Goal: Information Seeking & Learning: Learn about a topic

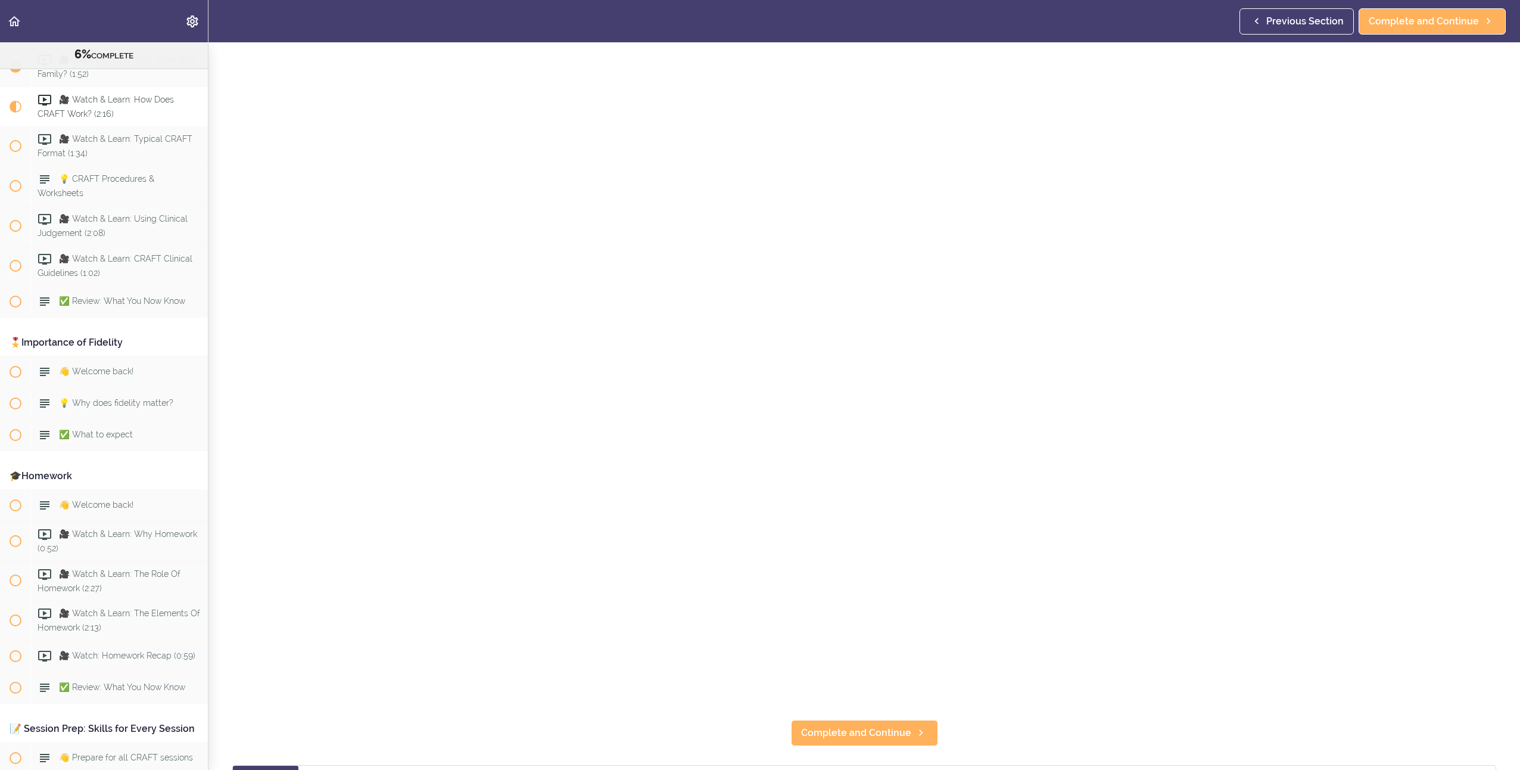
scroll to position [119, 0]
click at [818, 708] on link "Complete and Continue" at bounding box center [864, 720] width 147 height 26
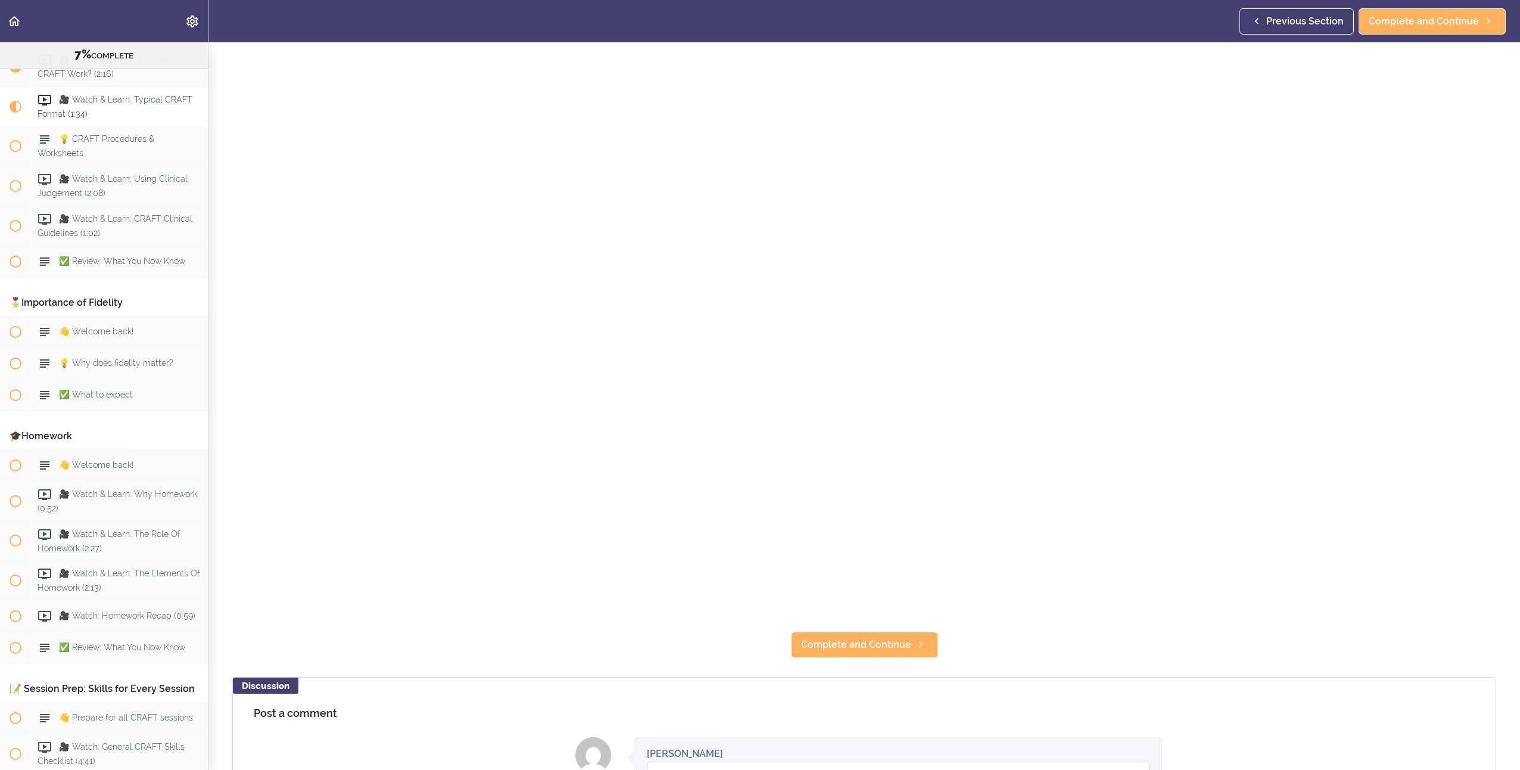
scroll to position [238, 0]
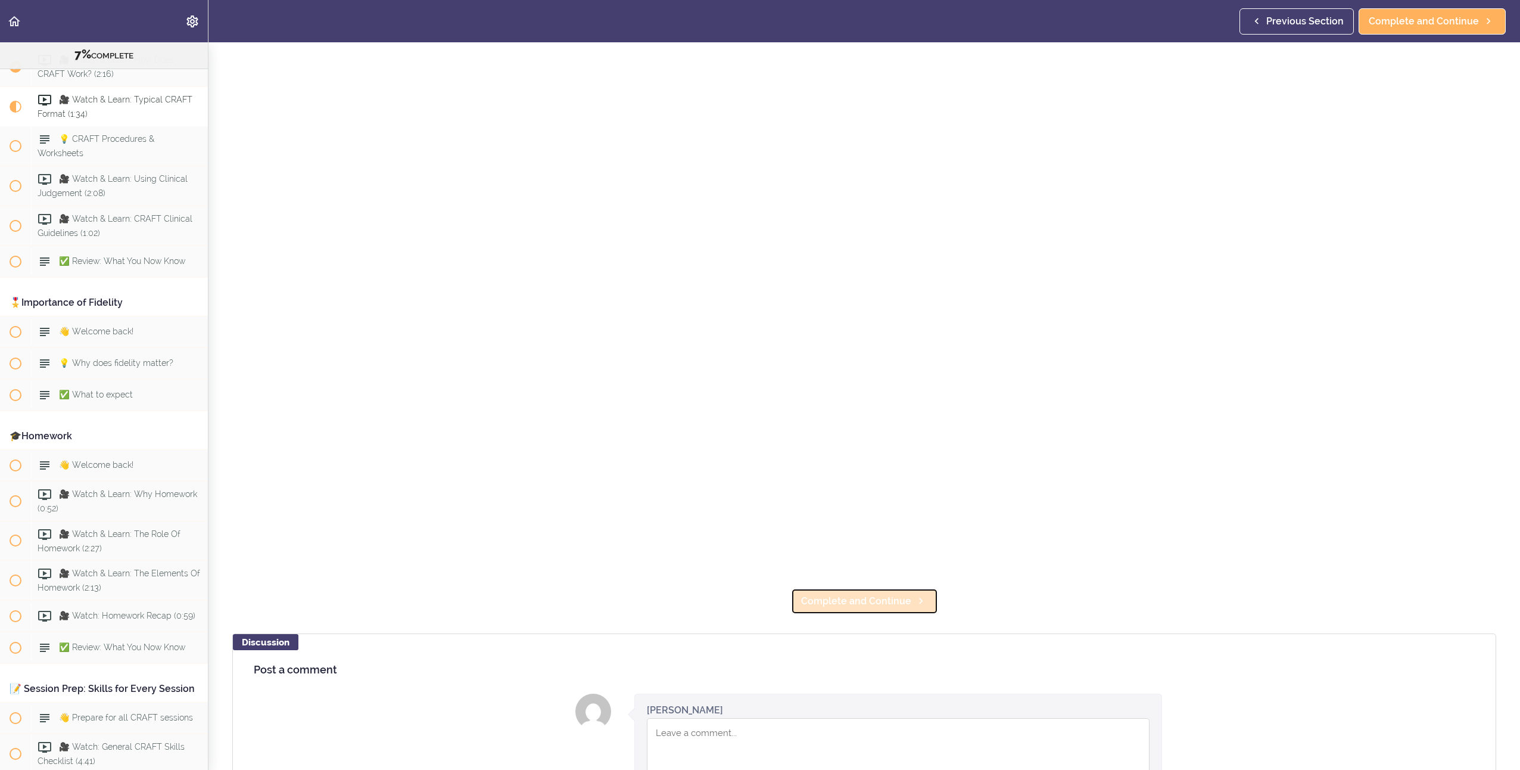
click at [864, 594] on span "Complete and Continue" at bounding box center [856, 601] width 110 height 14
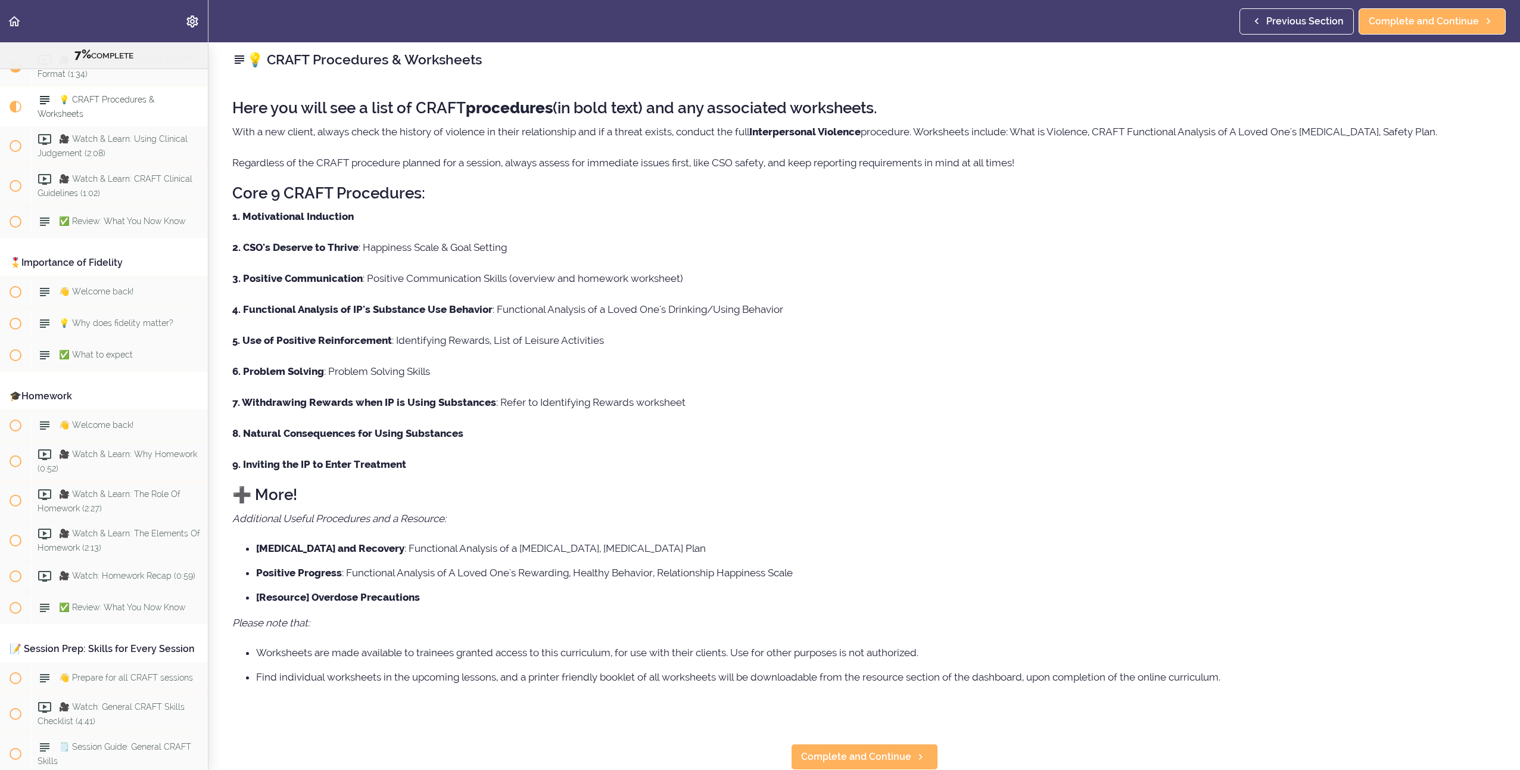
scroll to position [17, 0]
click at [875, 743] on link "Complete and Continue" at bounding box center [864, 756] width 147 height 26
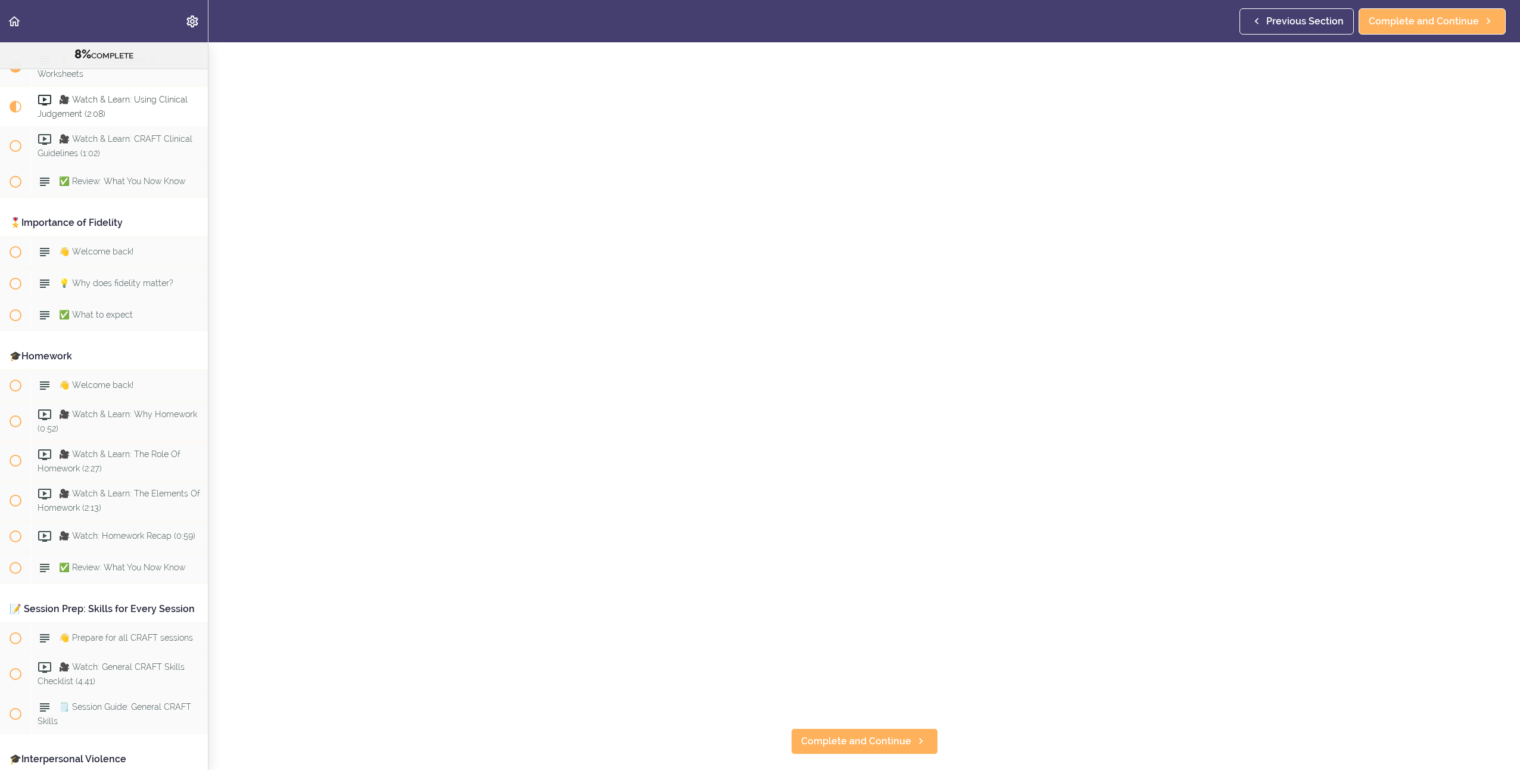
scroll to position [119, 0]
click at [841, 719] on span "Complete and Continue" at bounding box center [856, 720] width 110 height 14
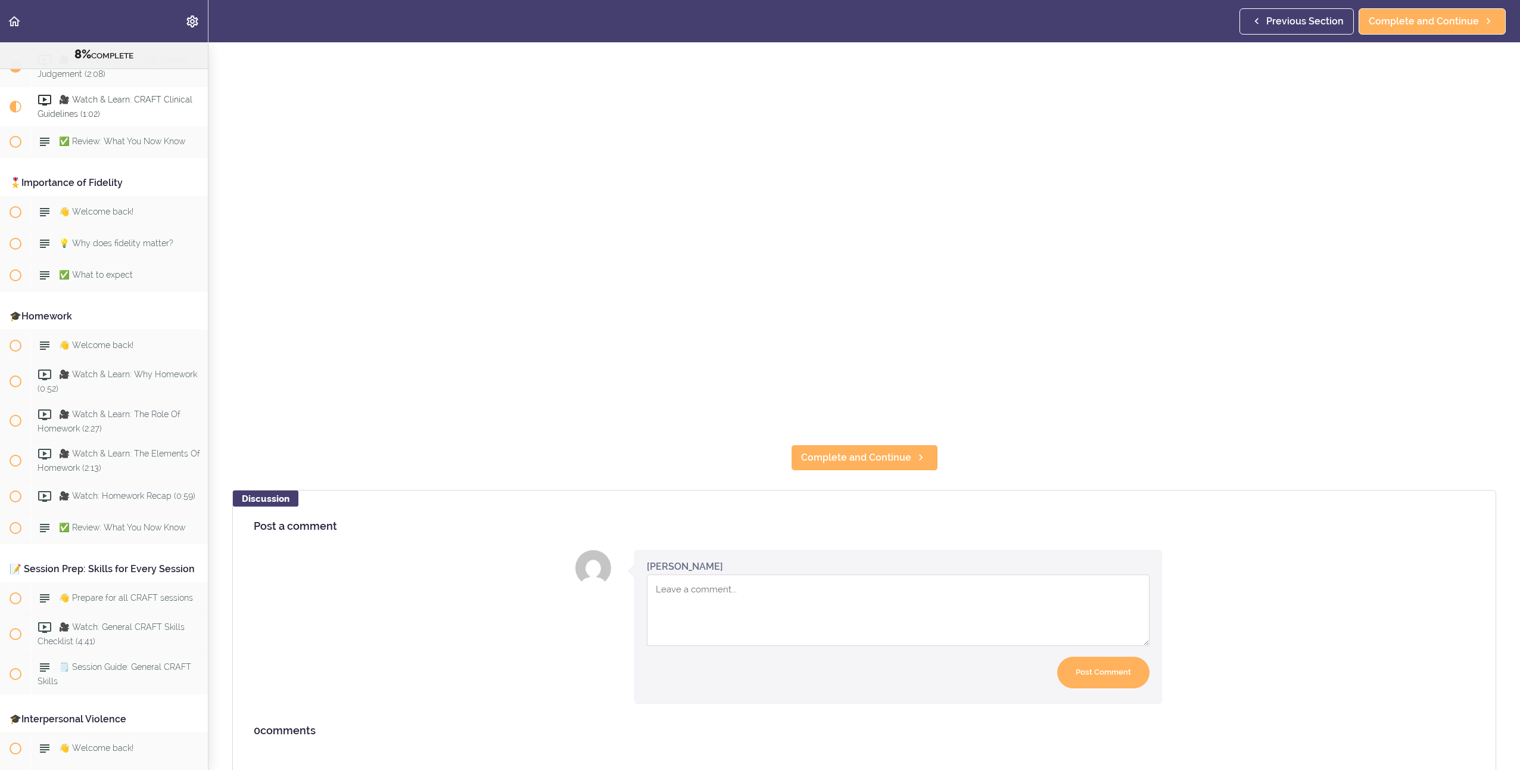
scroll to position [412, 0]
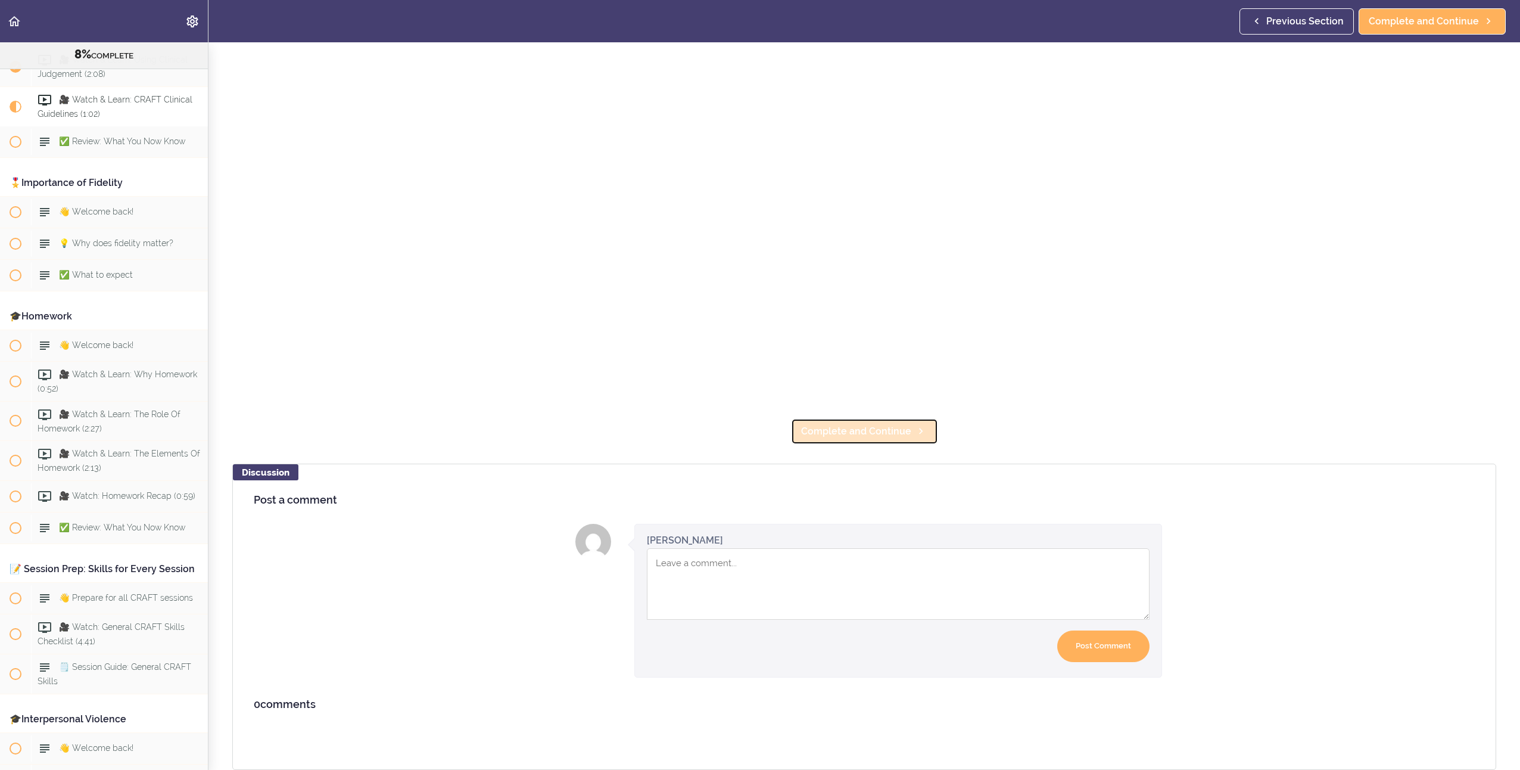
click at [885, 431] on link "Complete and Continue" at bounding box center [864, 431] width 147 height 26
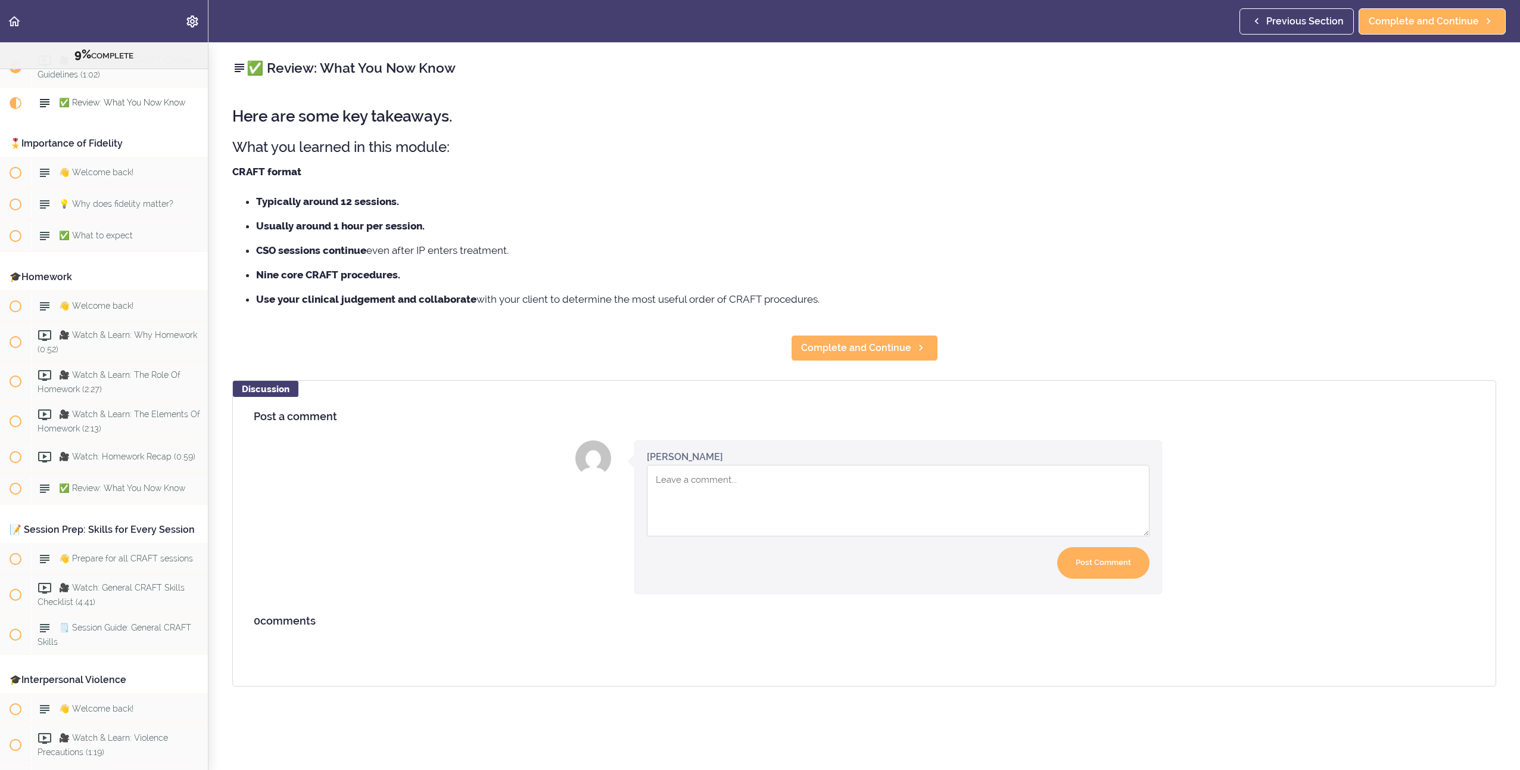
scroll to position [746, 0]
click at [884, 333] on div "✅ Review: What You Now Know Here are some key takeaways. What you learned in th…" at bounding box center [865, 405] width 1312 height 727
click at [881, 345] on span "Complete and Continue" at bounding box center [856, 348] width 110 height 14
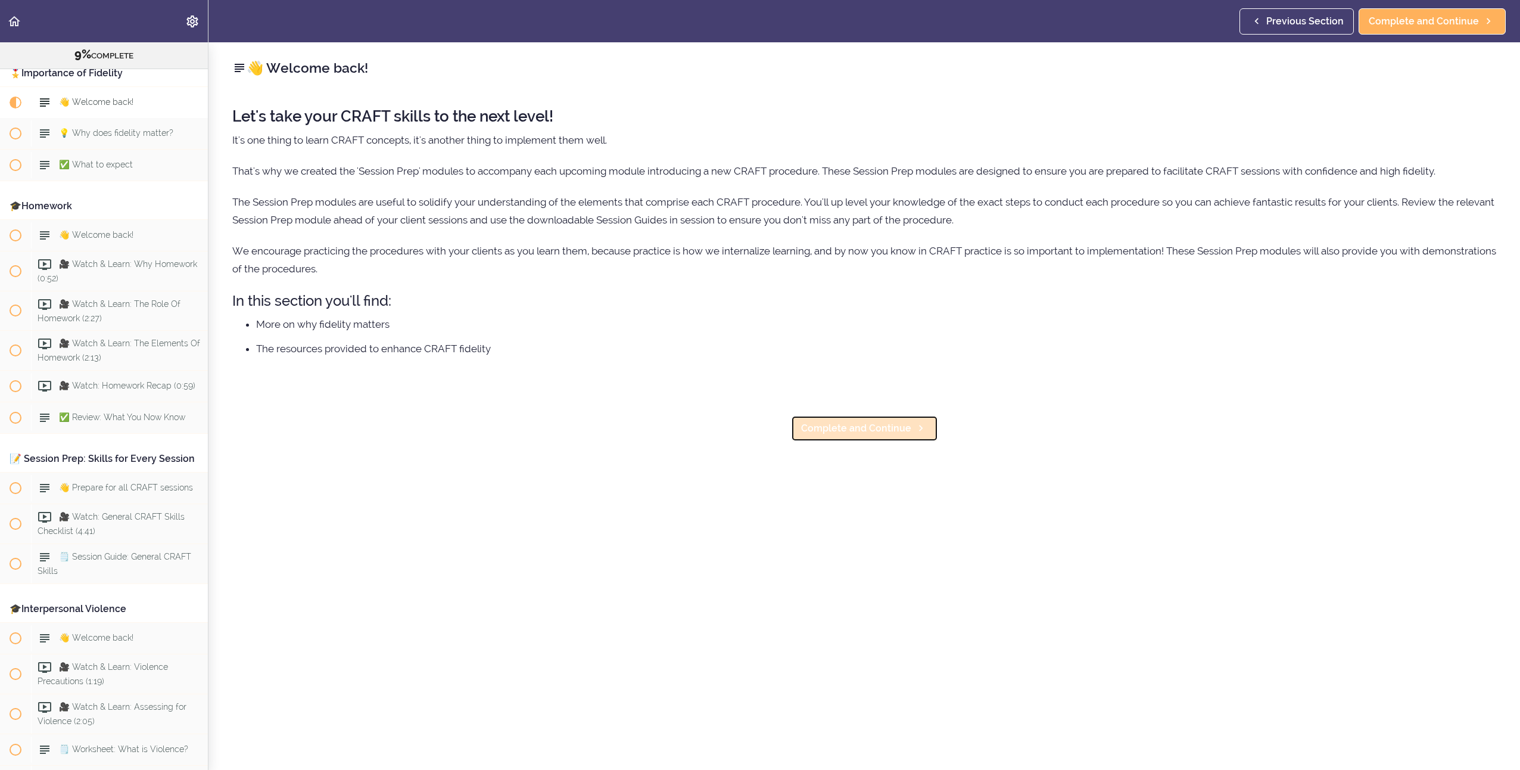
click at [869, 422] on span "Complete and Continue" at bounding box center [856, 428] width 110 height 14
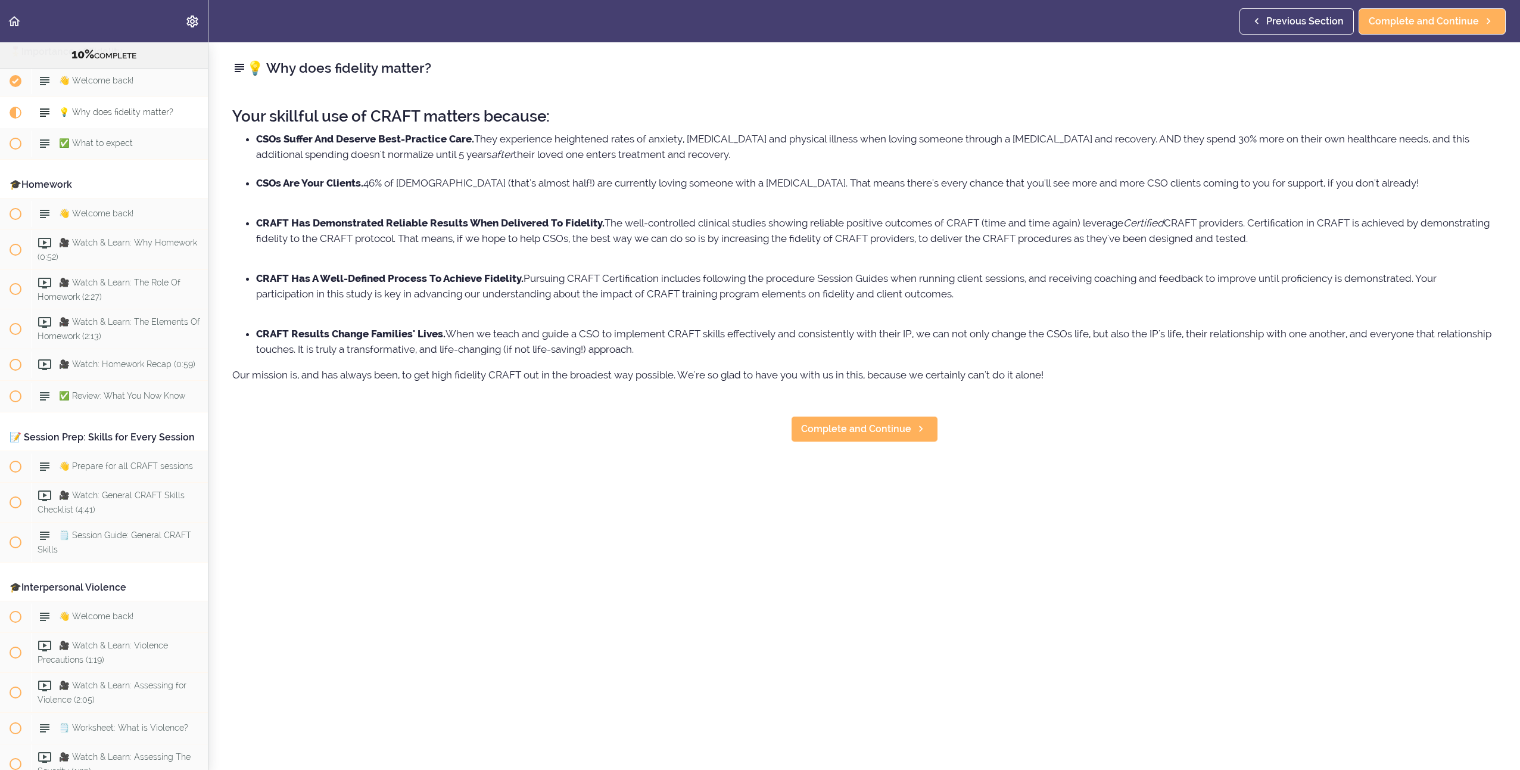
scroll to position [848, 0]
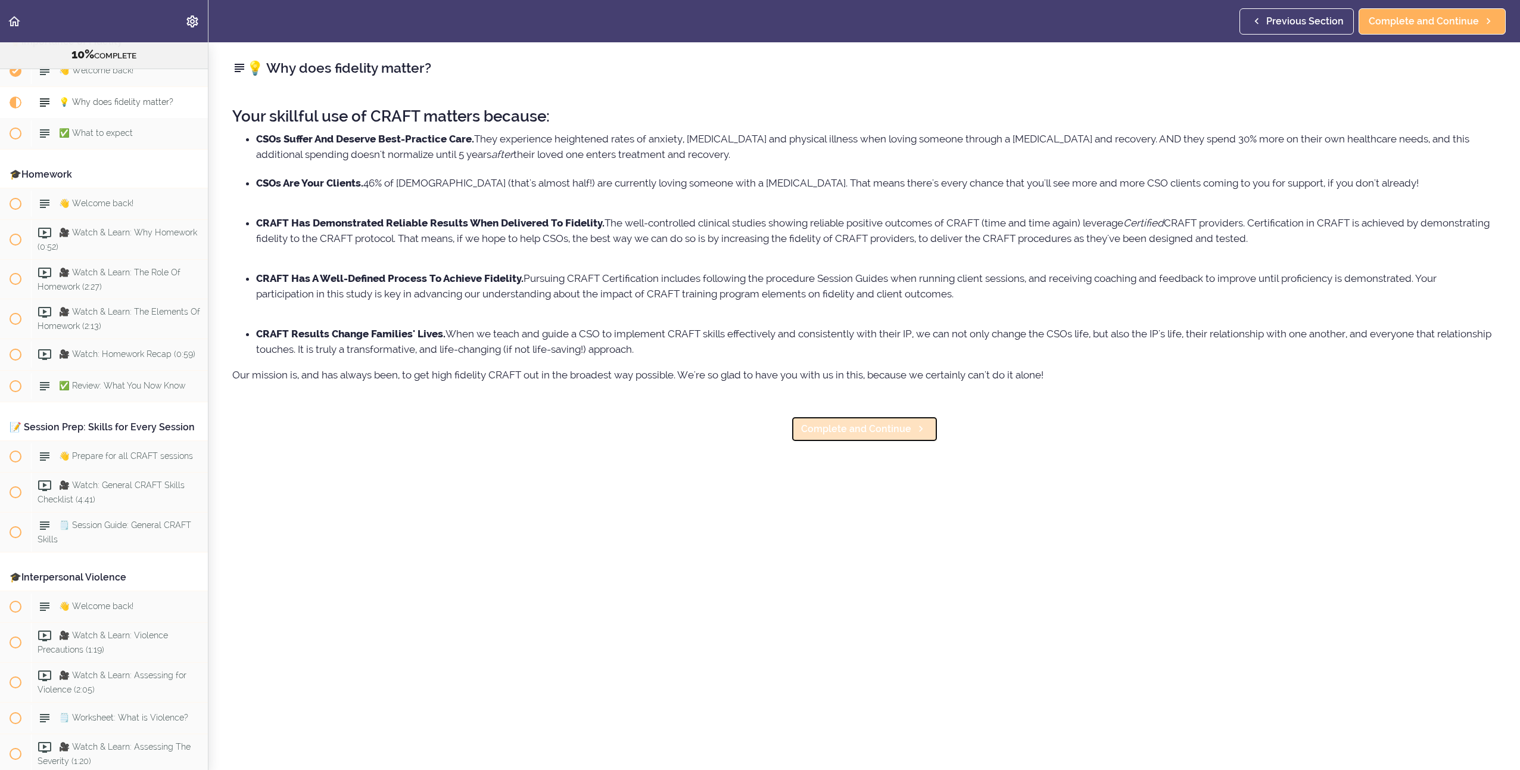
click at [852, 436] on link "Complete and Continue" at bounding box center [864, 429] width 147 height 26
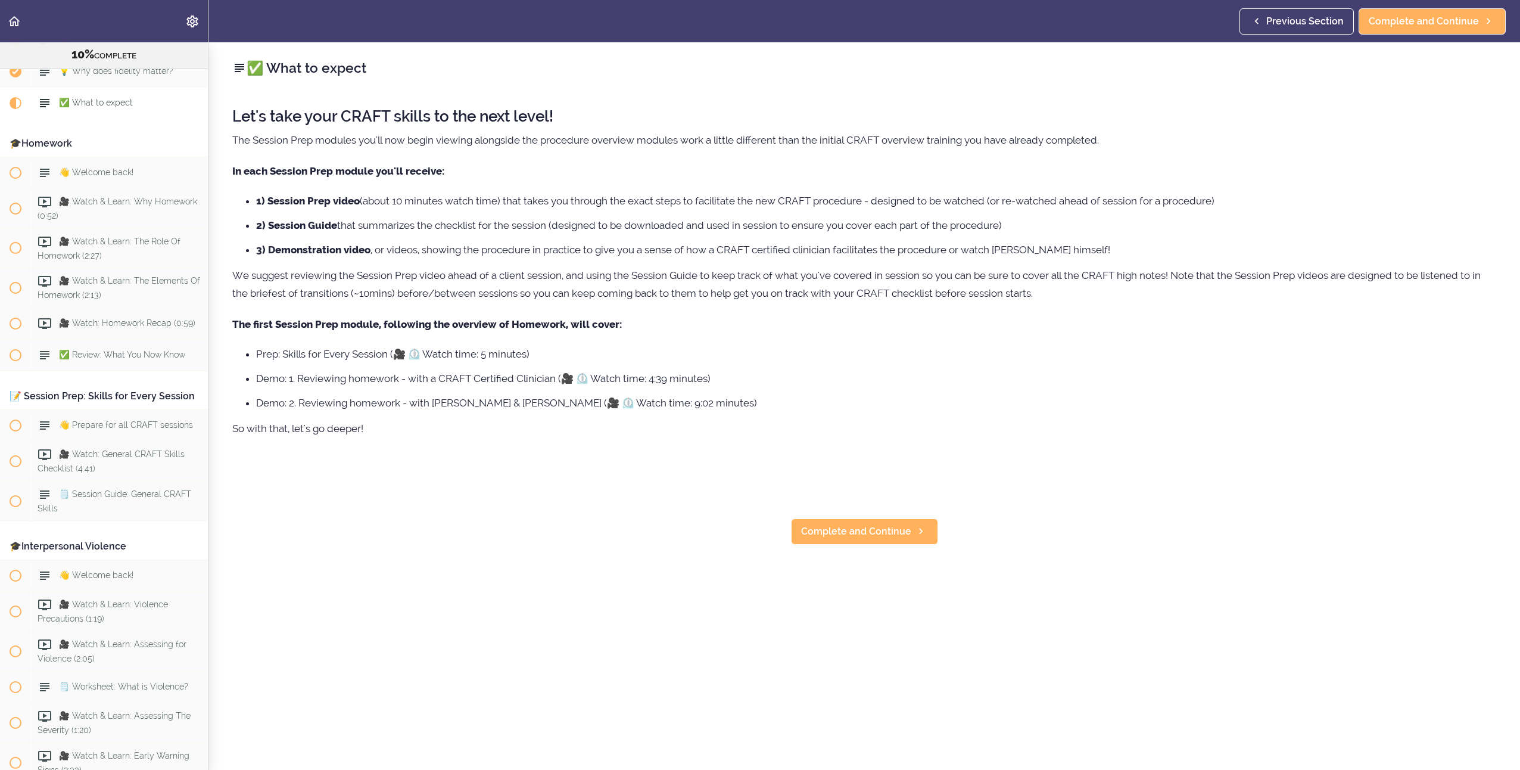
scroll to position [879, 0]
click at [819, 519] on link "Complete and Continue" at bounding box center [864, 531] width 147 height 26
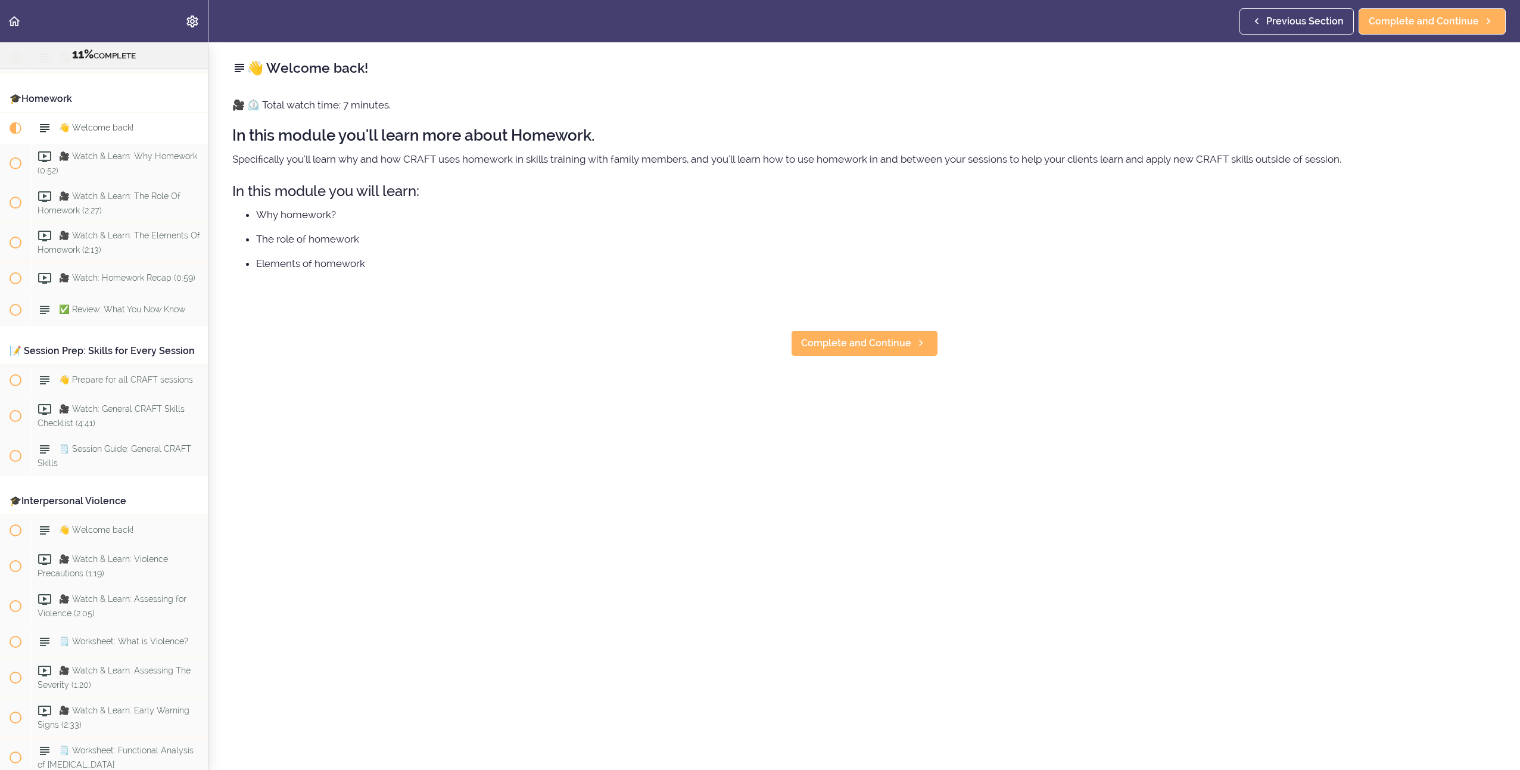
scroll to position [950, 0]
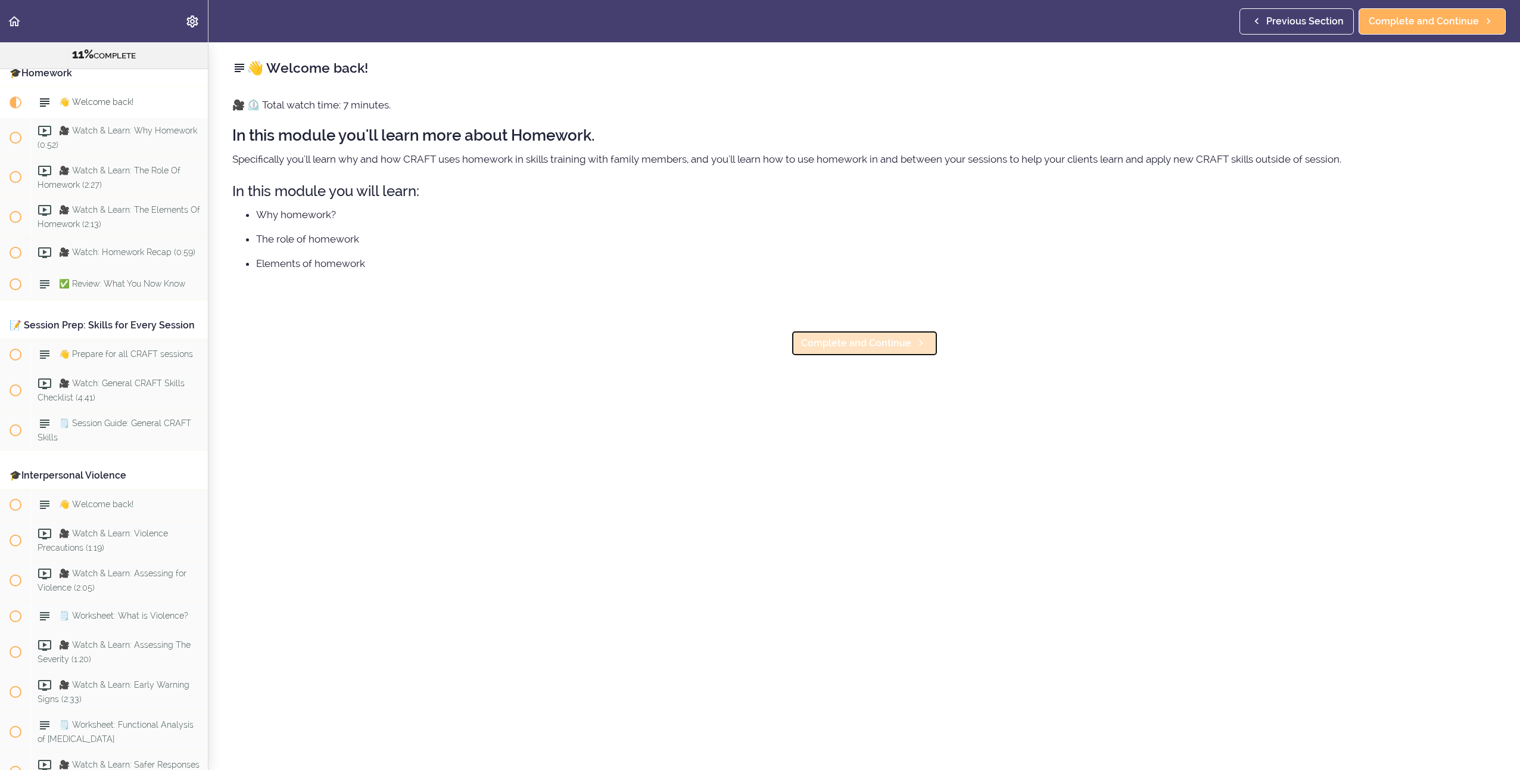
click at [866, 346] on span "Complete and Continue" at bounding box center [856, 343] width 110 height 14
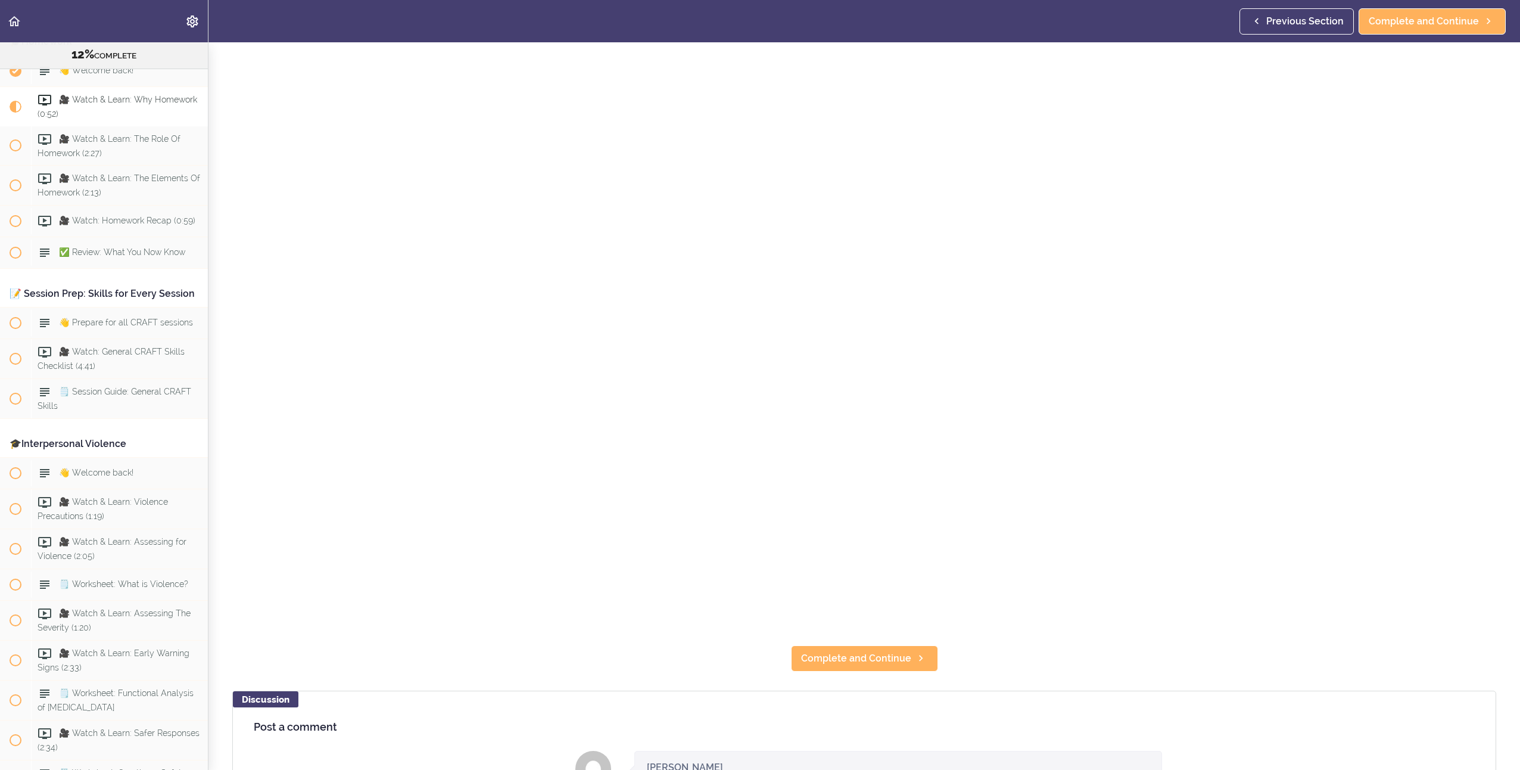
scroll to position [298, 0]
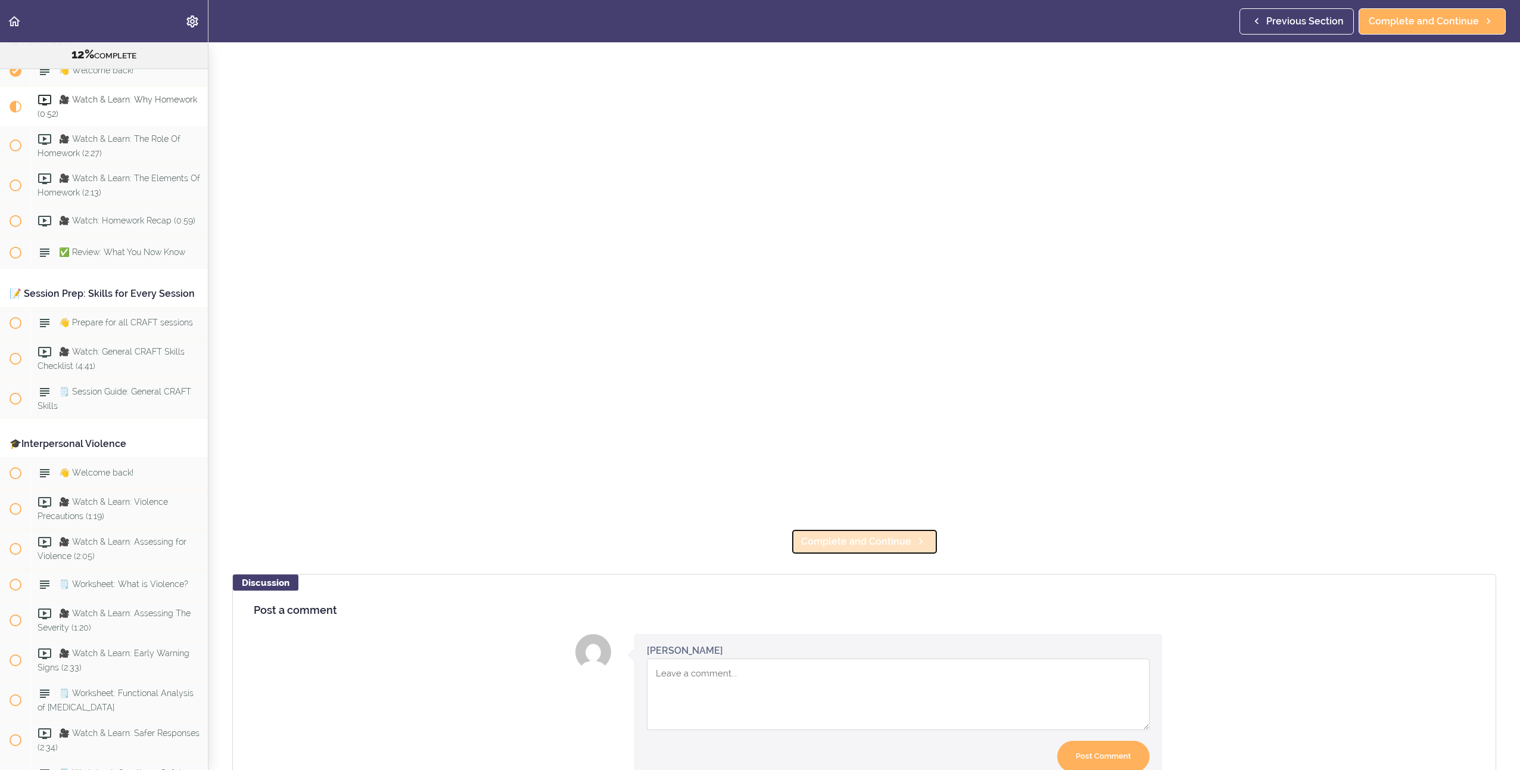
click at [839, 534] on span "Complete and Continue" at bounding box center [856, 541] width 110 height 14
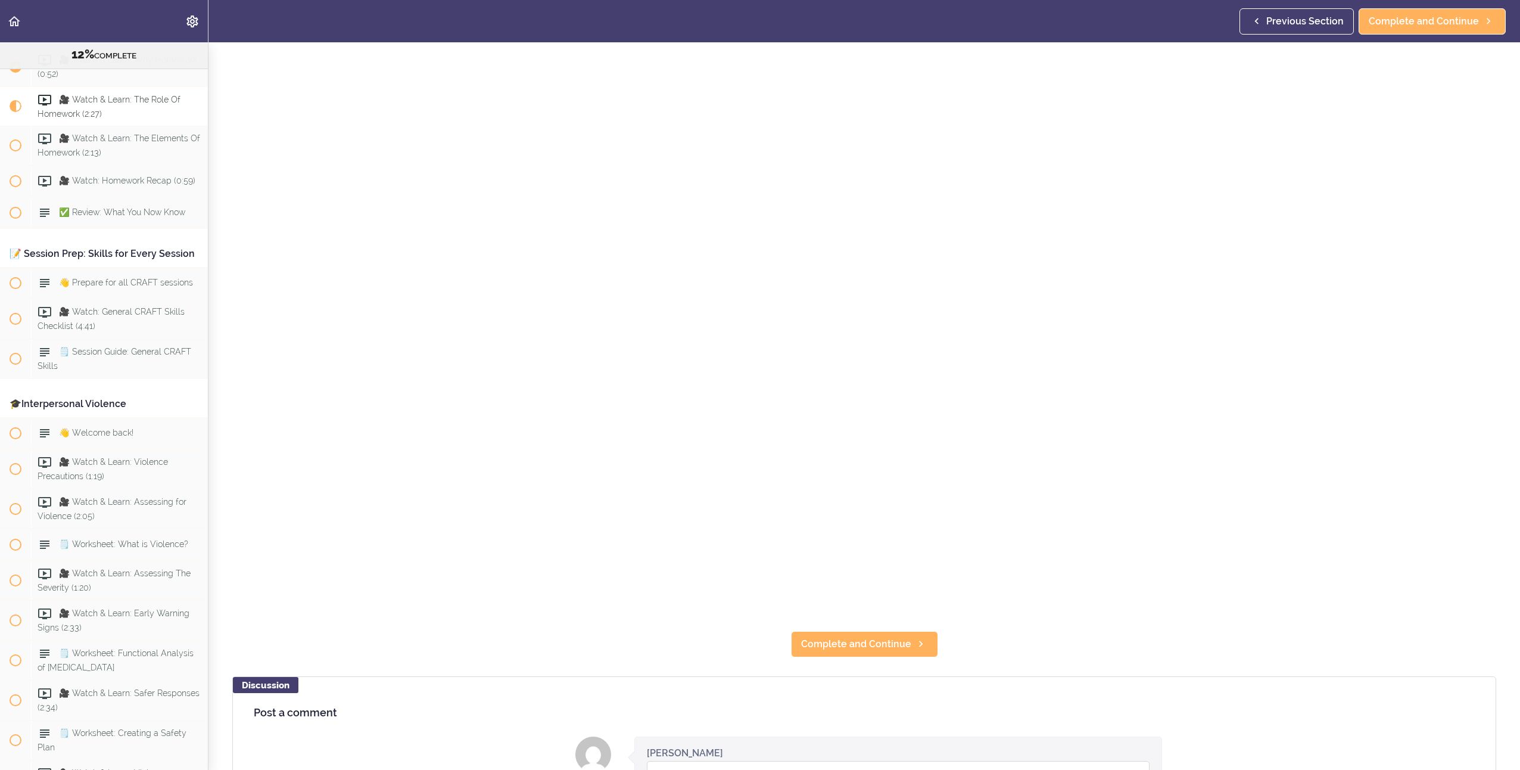
scroll to position [238, 0]
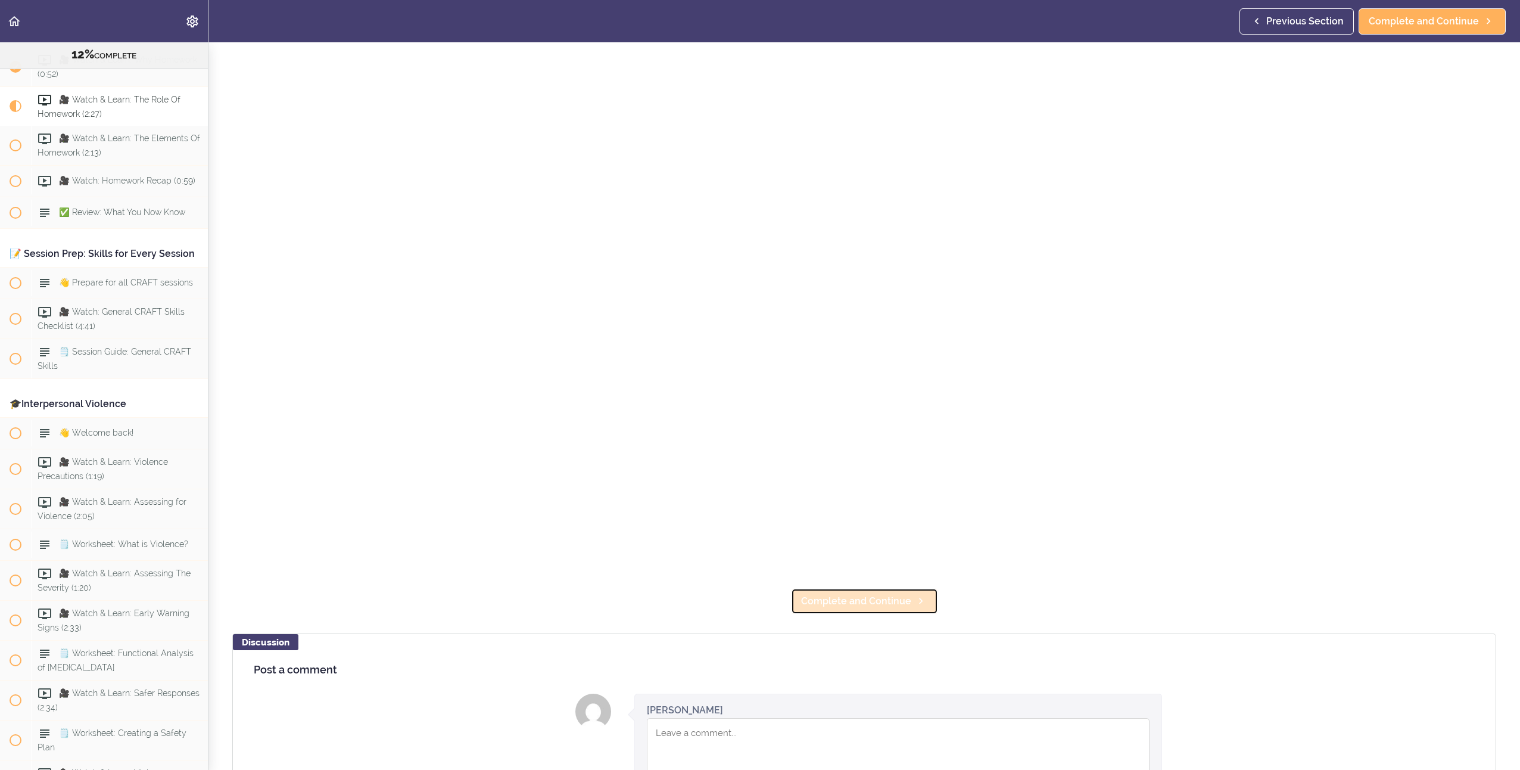
click at [857, 594] on span "Complete and Continue" at bounding box center [856, 601] width 110 height 14
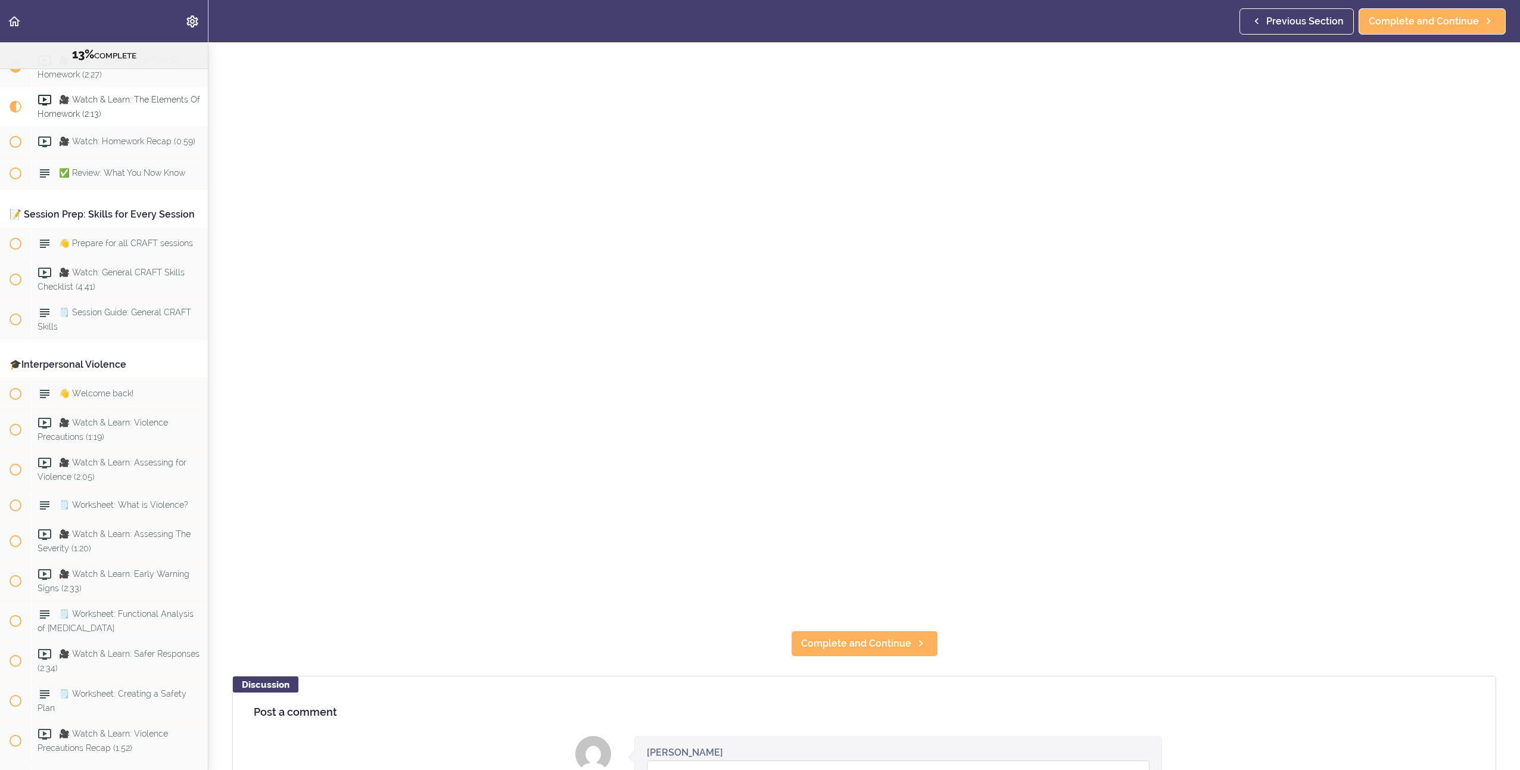
scroll to position [298, 0]
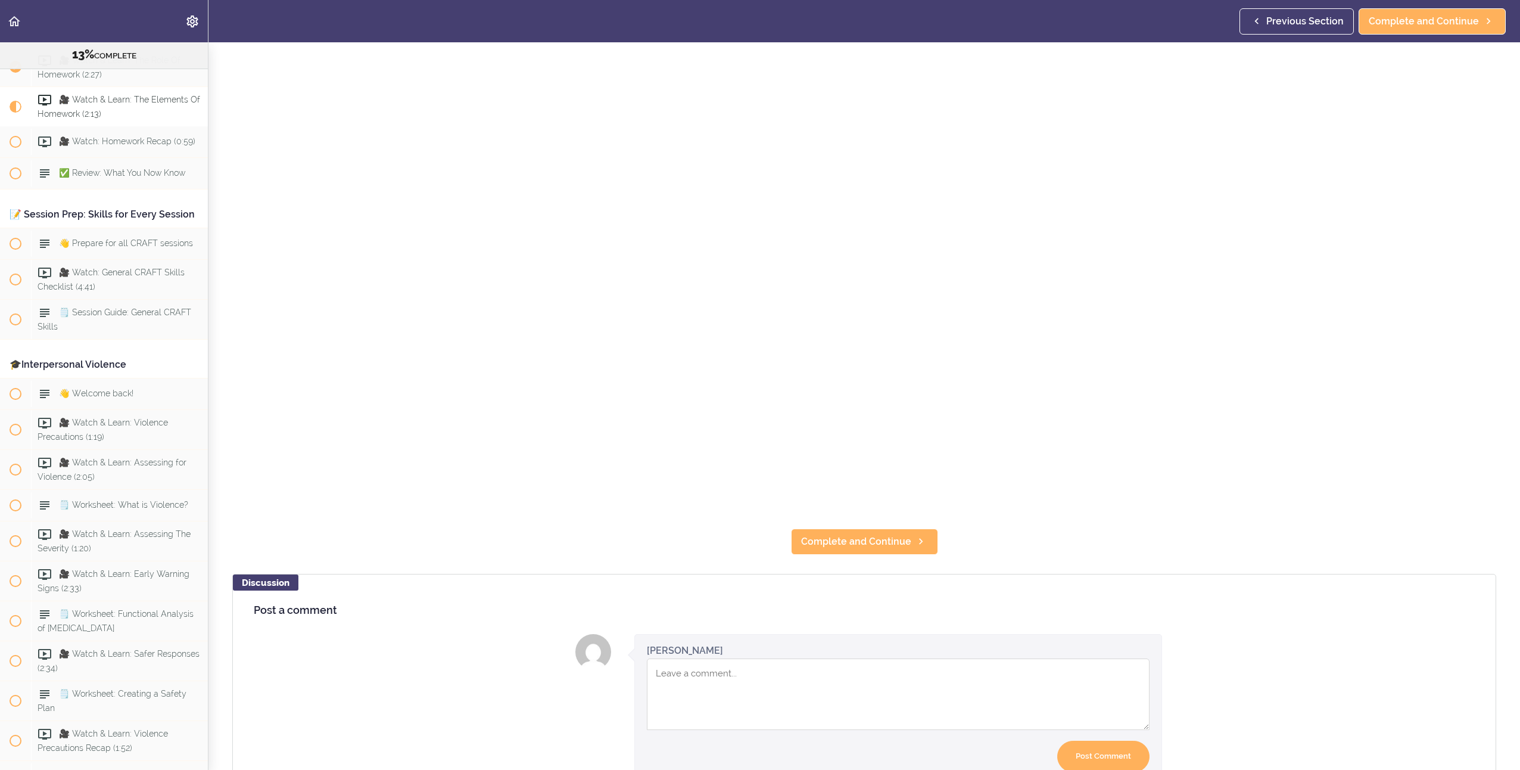
click at [856, 554] on section "Online Program: CRAFT Training for Professionals (Trainer-Led) 13% COMPLETE 📜In…" at bounding box center [760, 405] width 1520 height 727
click at [863, 543] on span "Complete and Continue" at bounding box center [856, 541] width 110 height 14
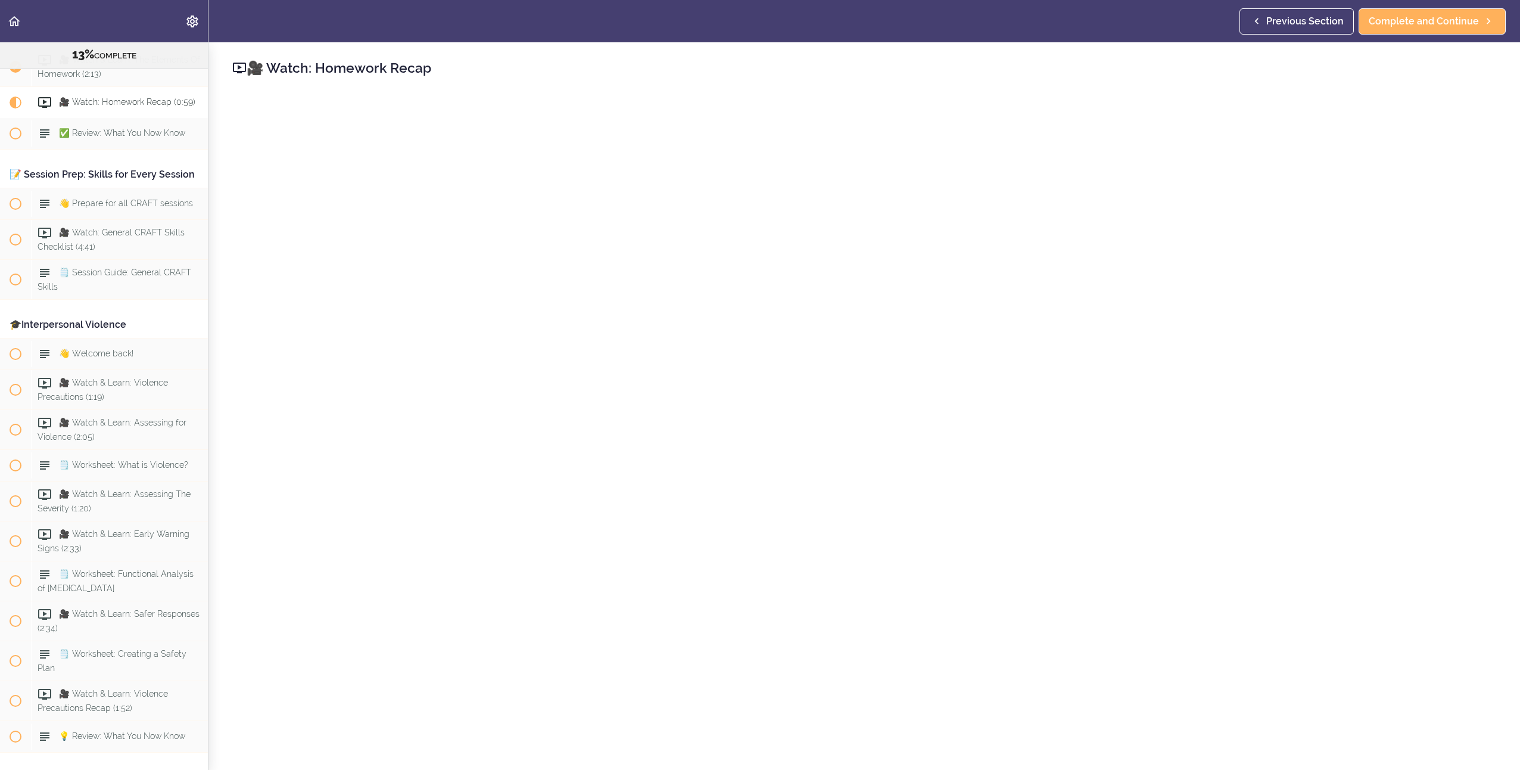
scroll to position [298, 0]
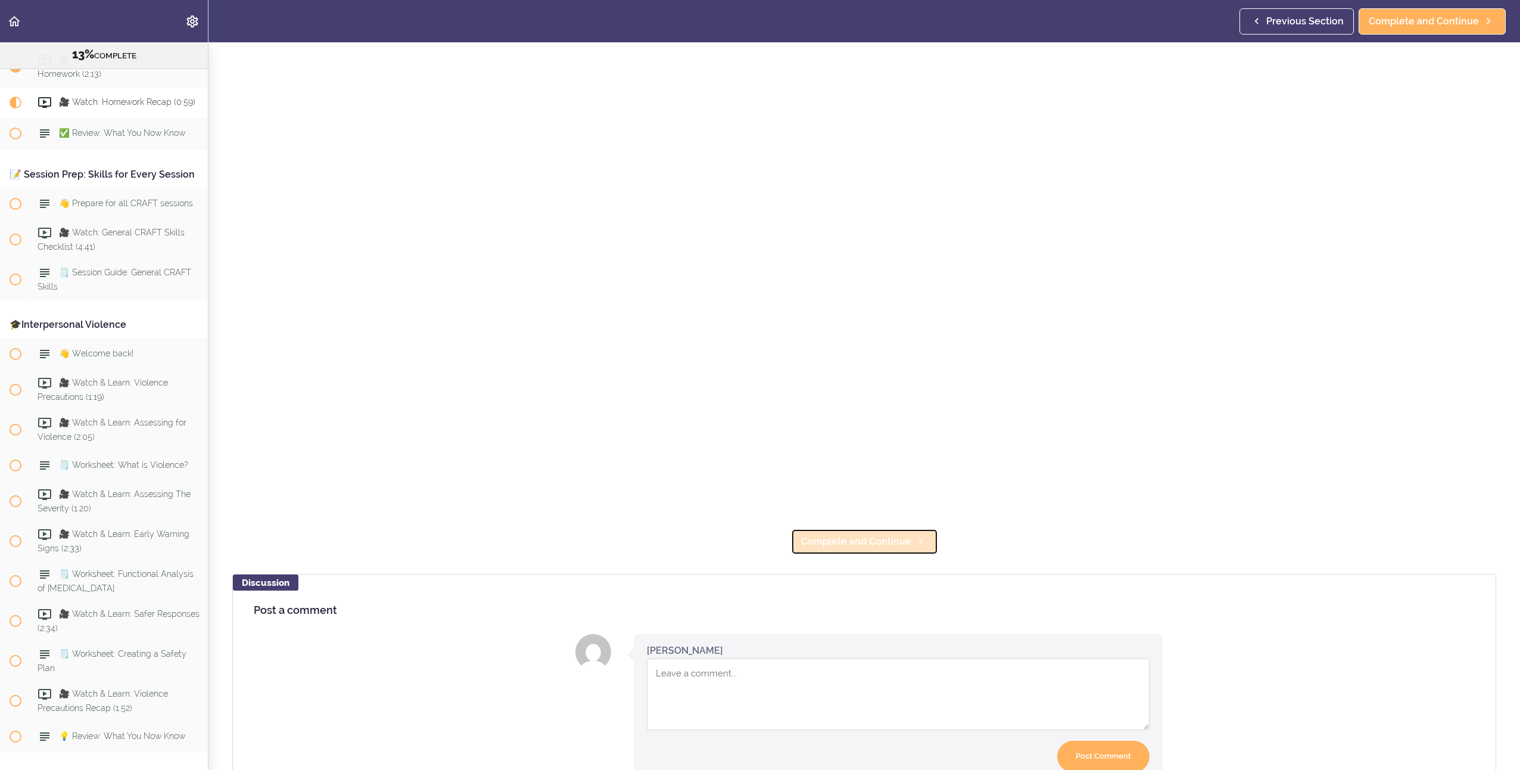
click at [861, 540] on span "Complete and Continue" at bounding box center [856, 541] width 110 height 14
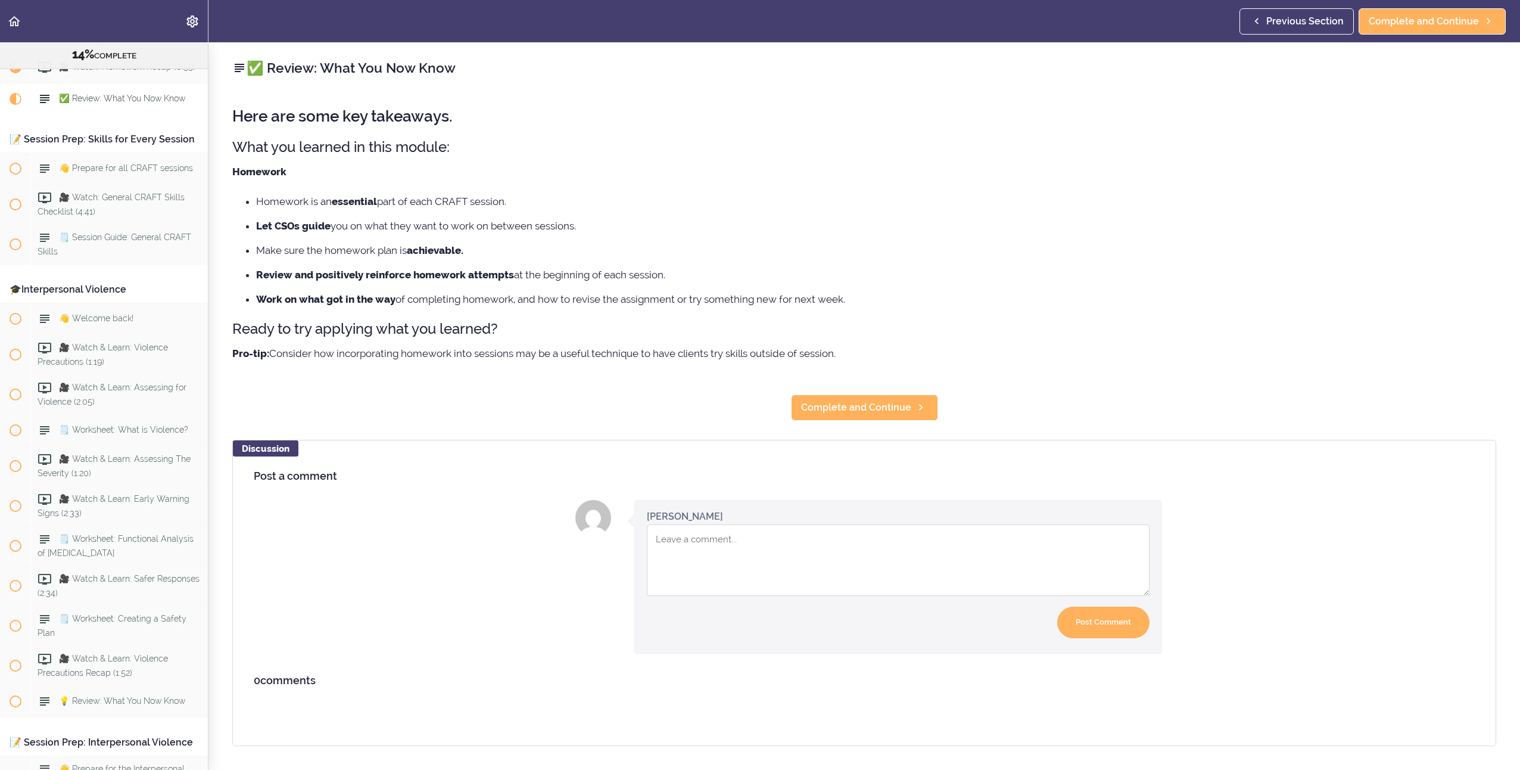
scroll to position [1140, 0]
click at [860, 418] on link "Complete and Continue" at bounding box center [864, 407] width 147 height 26
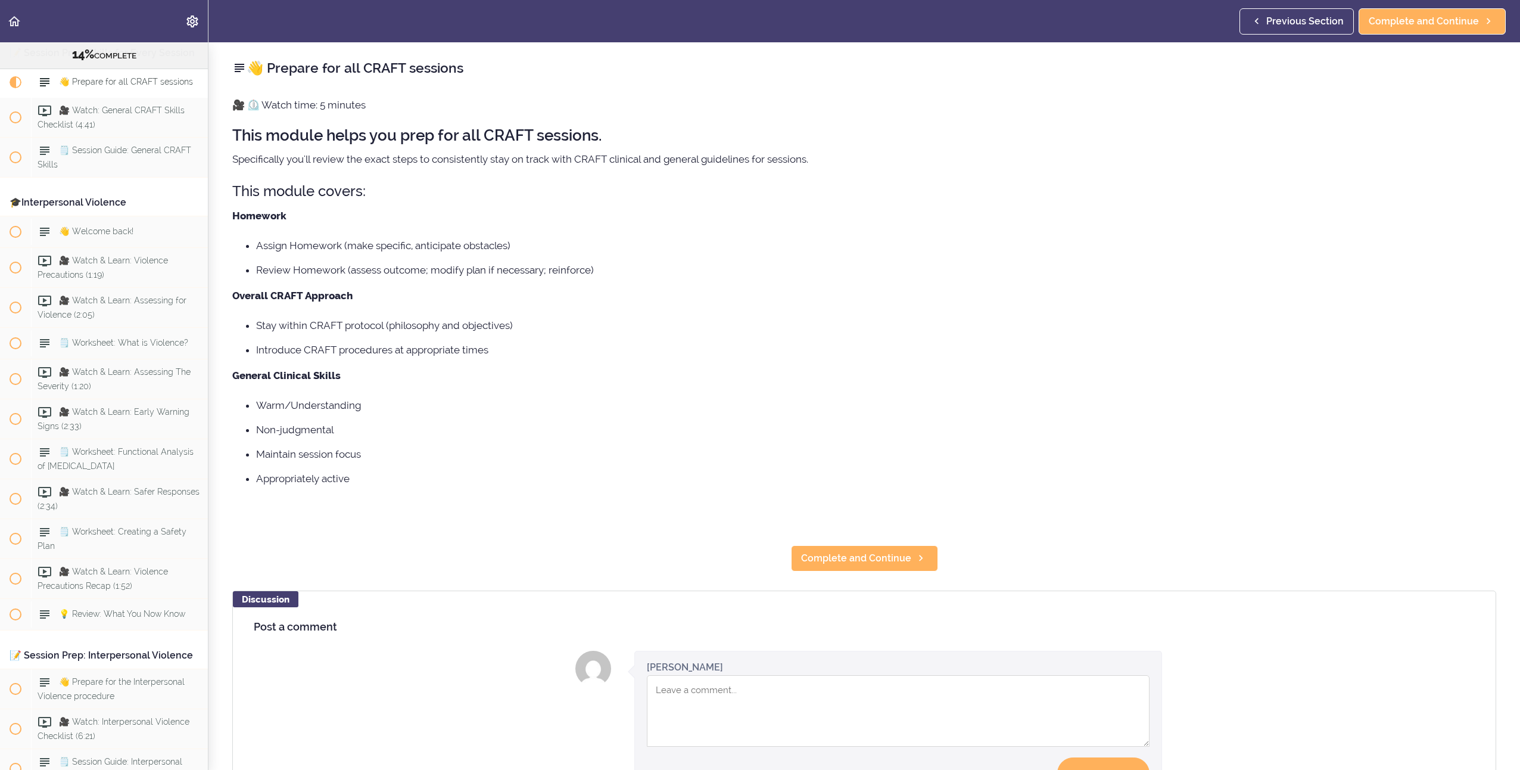
scroll to position [1225, 0]
click at [879, 568] on link "Complete and Continue" at bounding box center [864, 558] width 147 height 26
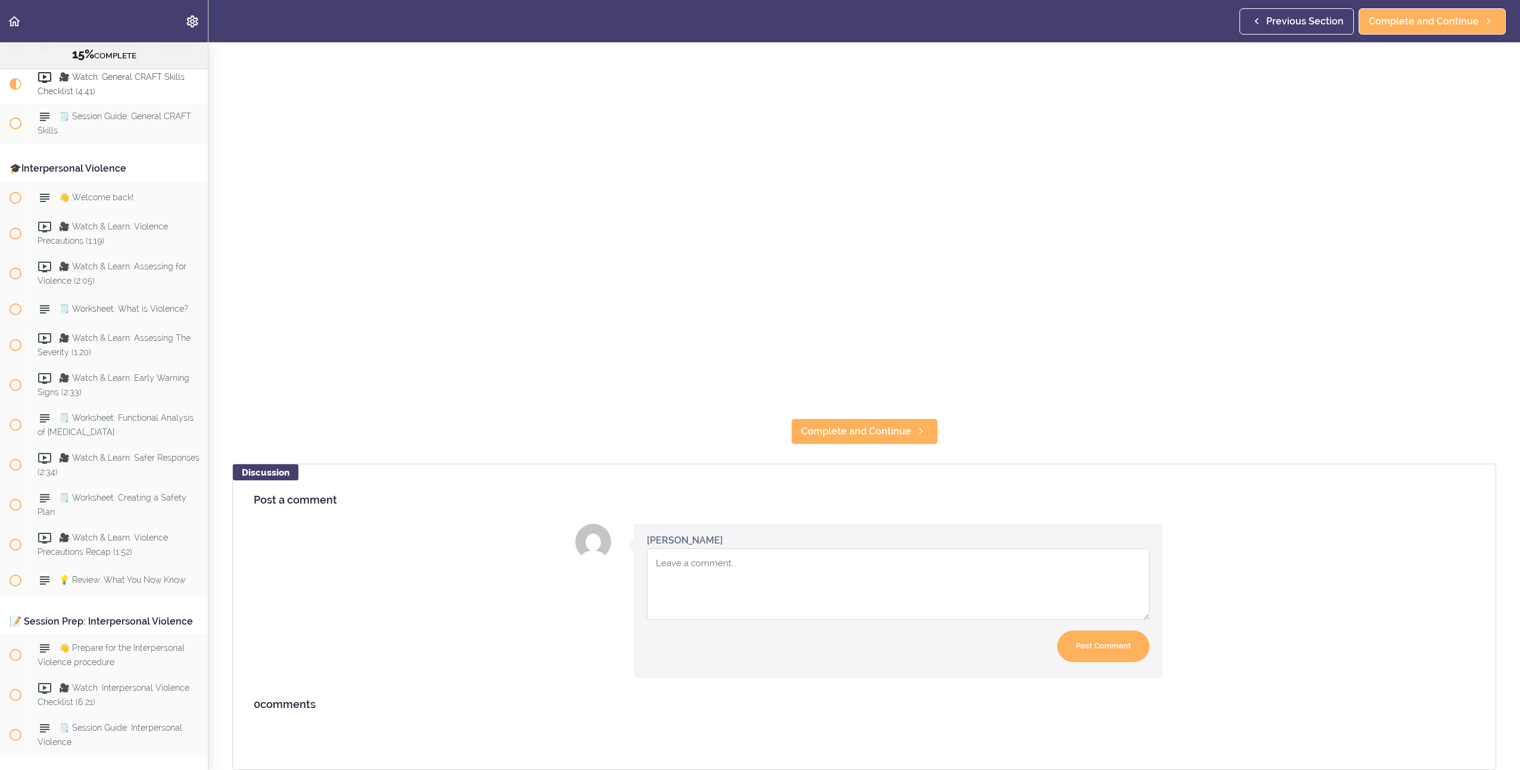
scroll to position [412, 0]
click at [855, 424] on span "Complete and Continue" at bounding box center [856, 431] width 110 height 14
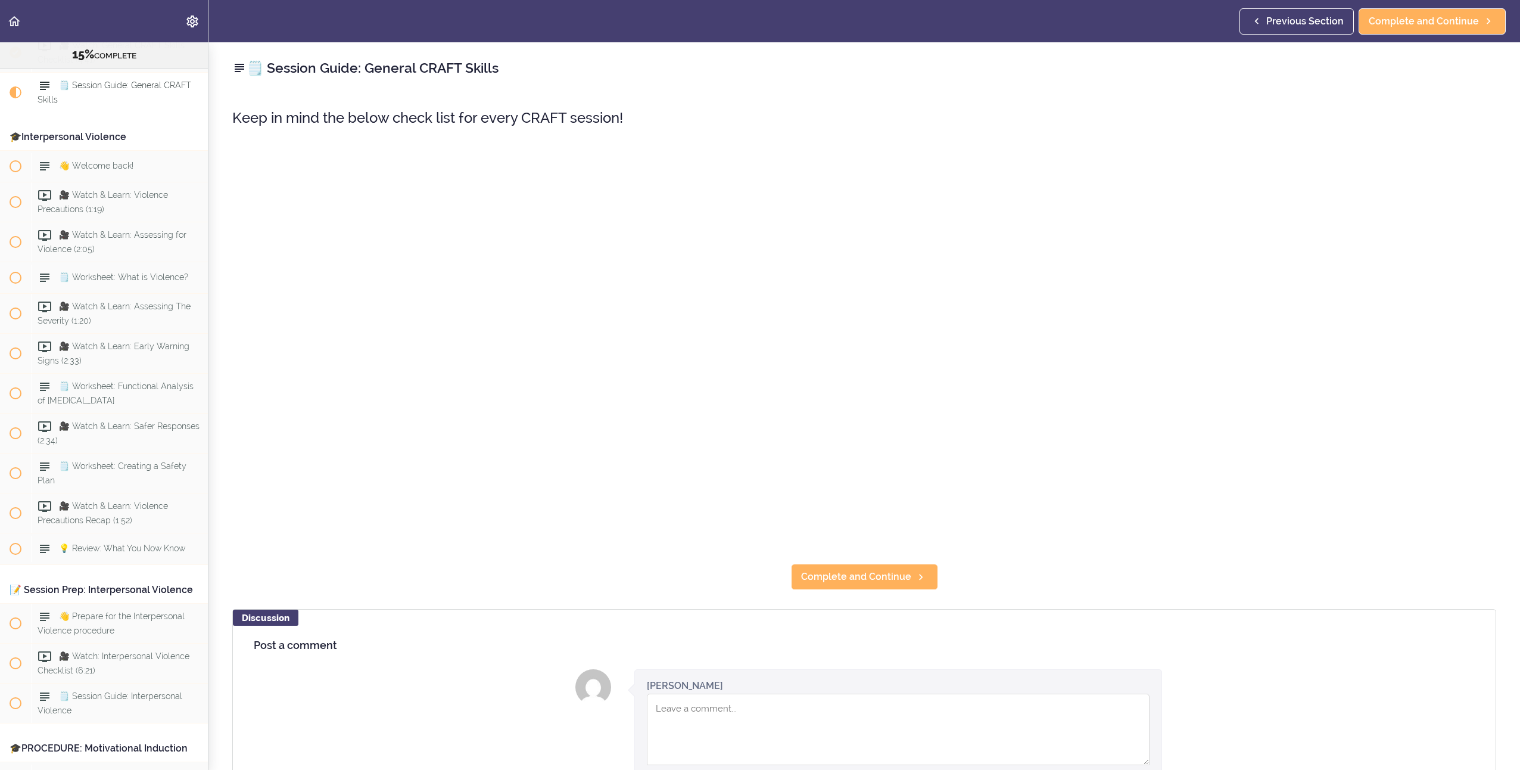
scroll to position [1296, 0]
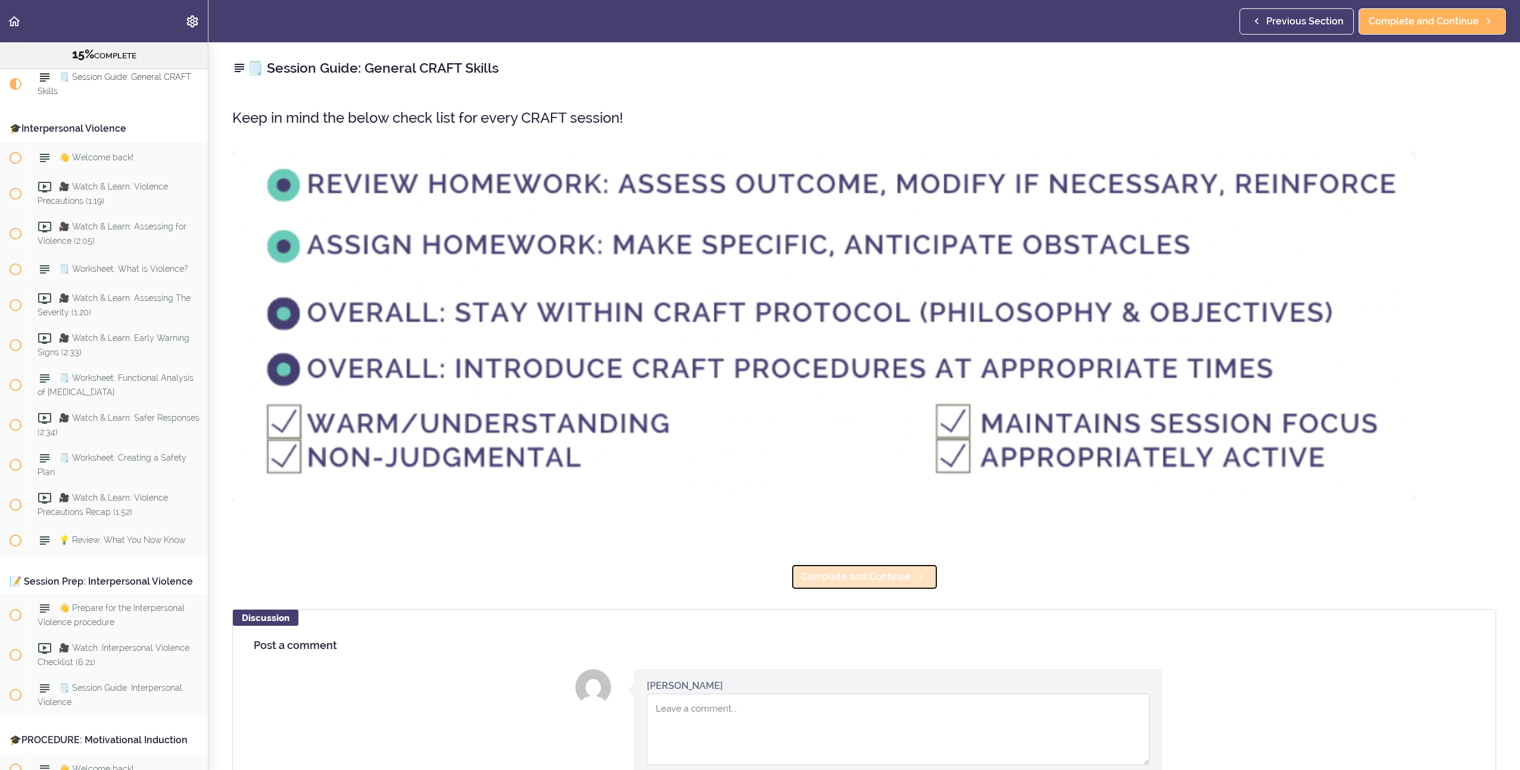
click at [847, 565] on link "Complete and Continue" at bounding box center [864, 577] width 147 height 26
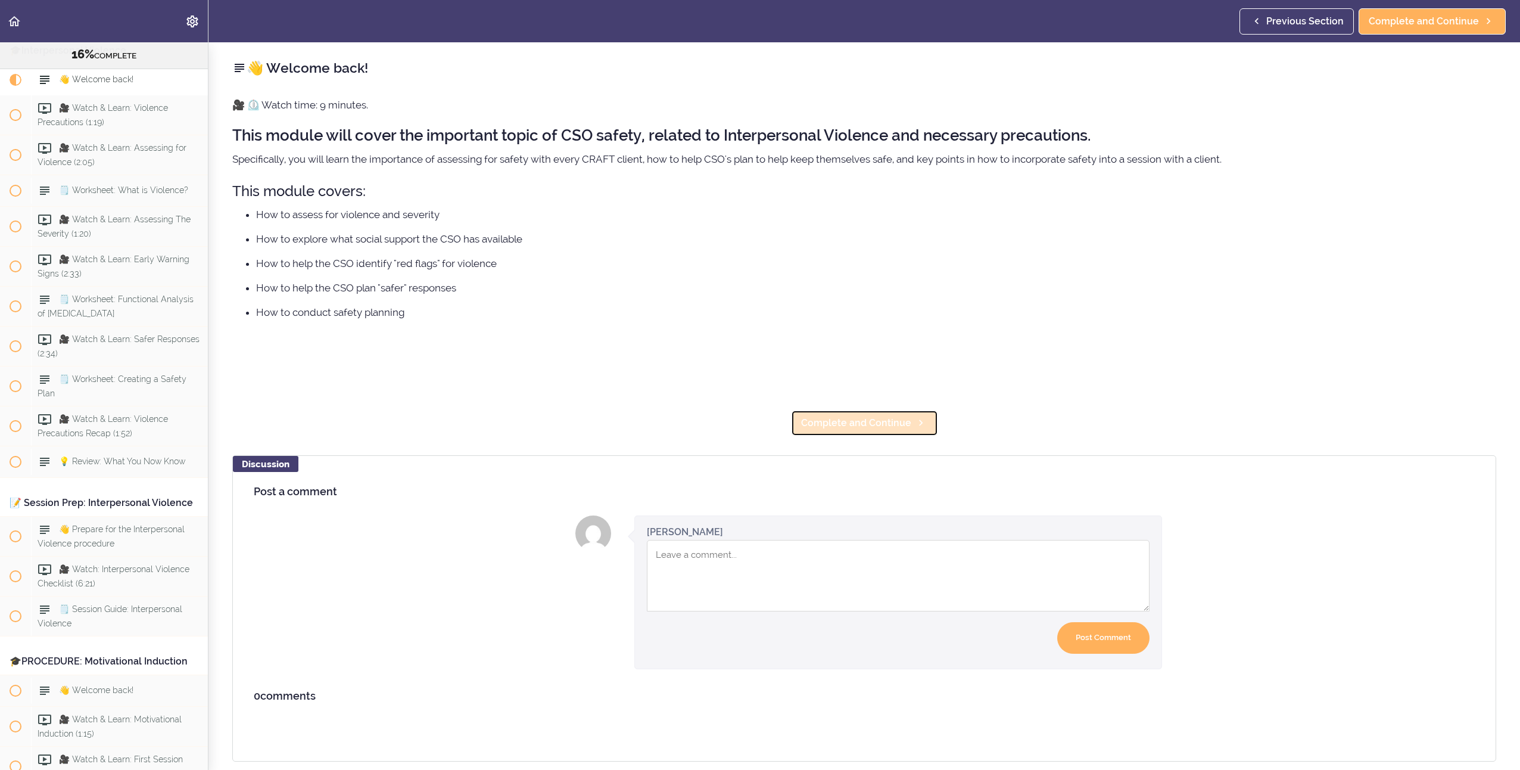
click at [888, 433] on link "Complete and Continue" at bounding box center [864, 423] width 147 height 26
